Goal: Information Seeking & Learning: Learn about a topic

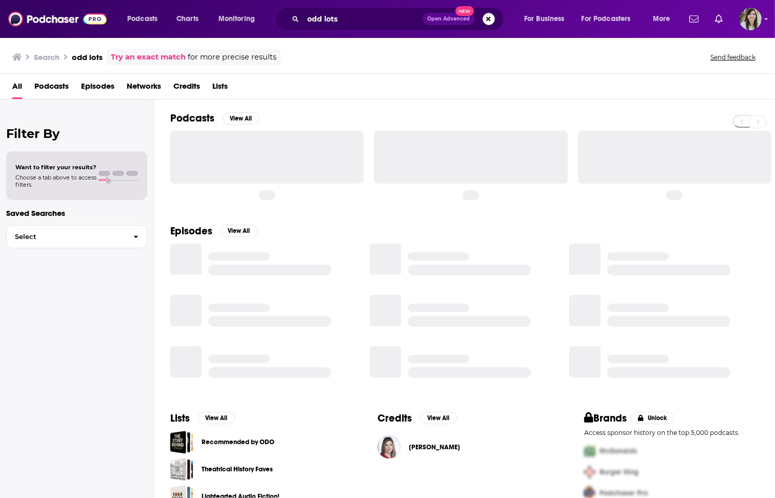
click at [490, 18] on button "Search podcasts, credits, & more..." at bounding box center [489, 19] width 12 height 12
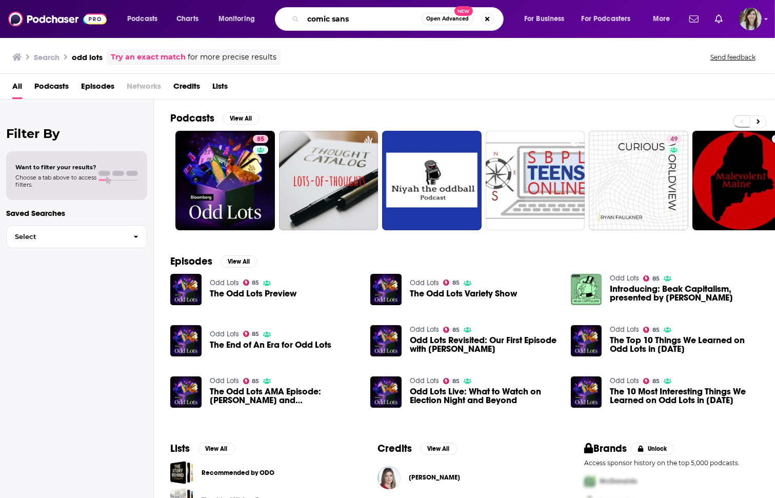
type input "comic sans"
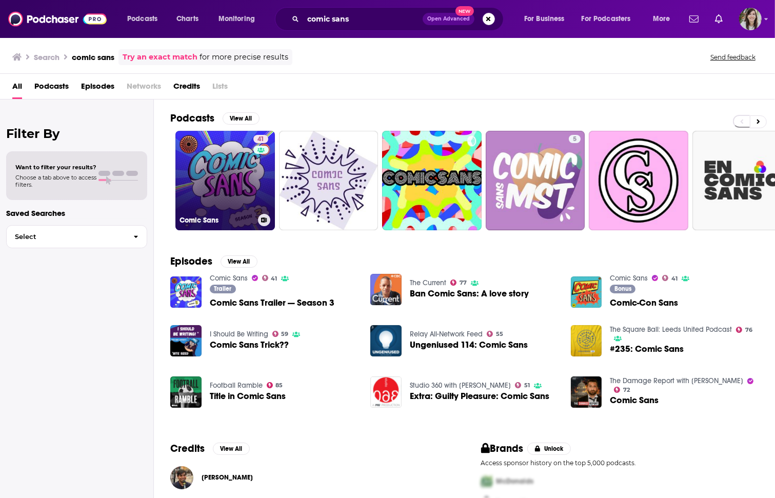
click at [236, 166] on link "41 Comic Sans" at bounding box center [225, 181] width 100 height 100
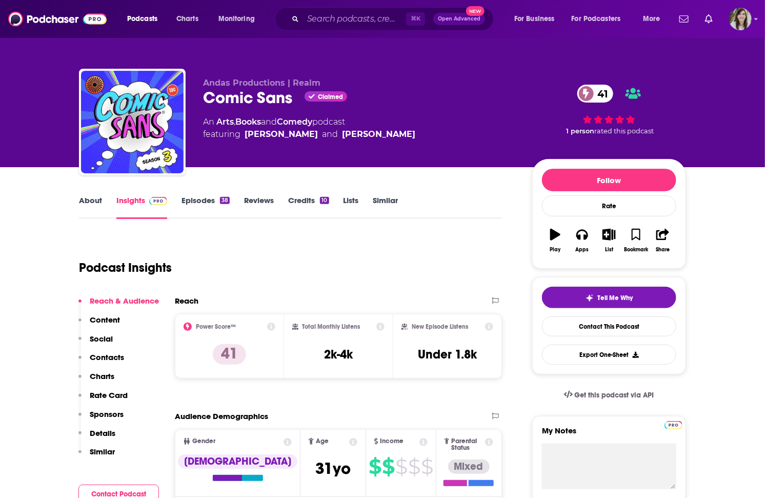
click at [95, 202] on link "About" at bounding box center [90, 207] width 23 height 24
